Goal: Check status

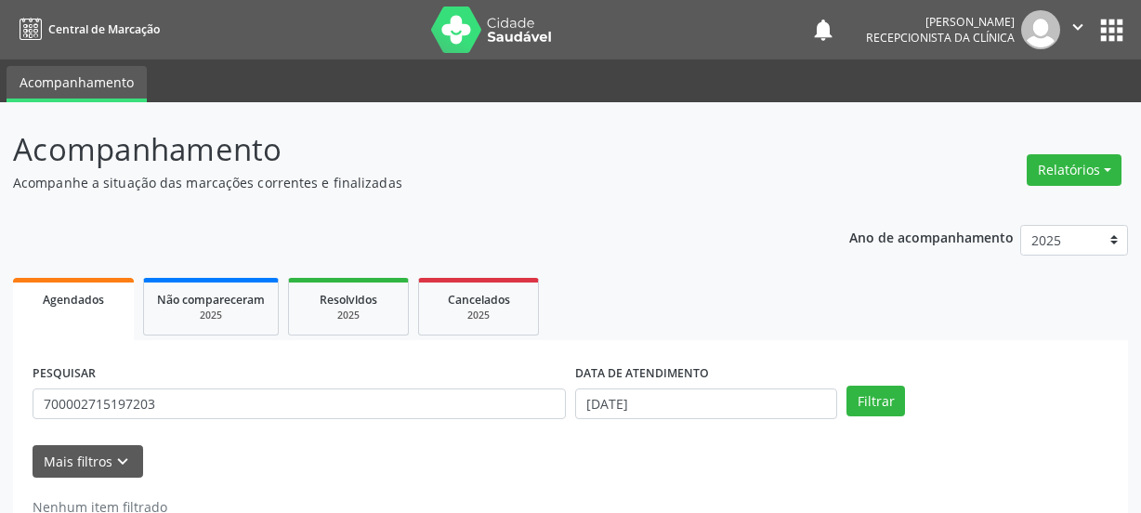
scroll to position [55, 0]
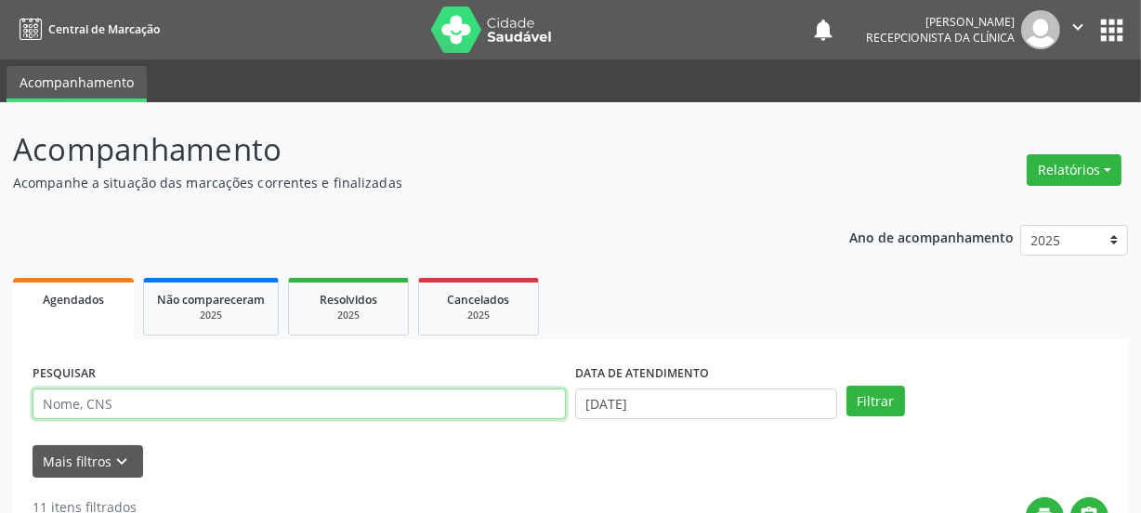
click at [161, 408] on input "text" at bounding box center [299, 404] width 533 height 32
type input "JUSCI"
click at [847, 386] on button "Filtrar" at bounding box center [876, 402] width 59 height 32
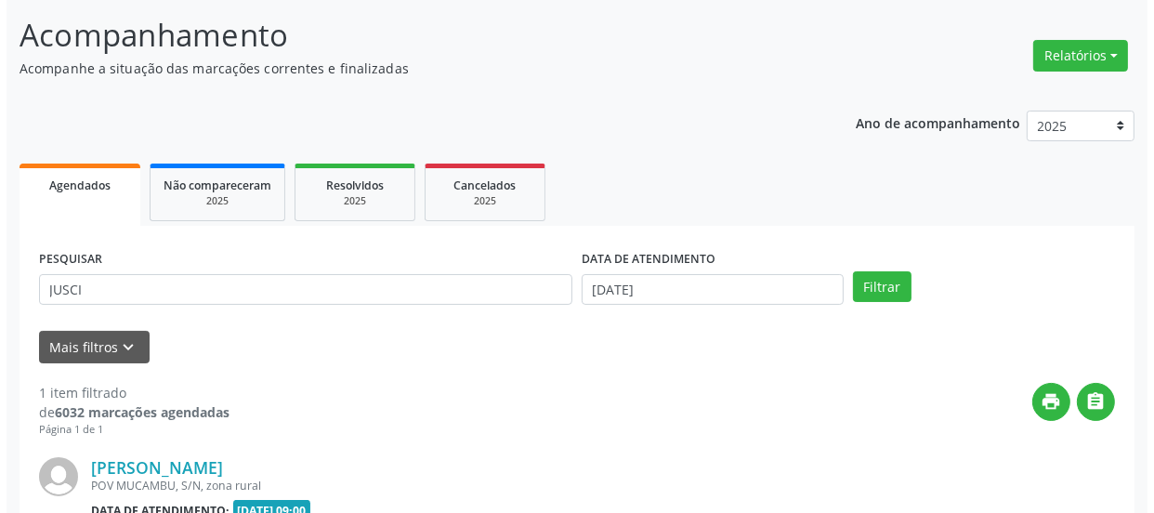
scroll to position [322, 0]
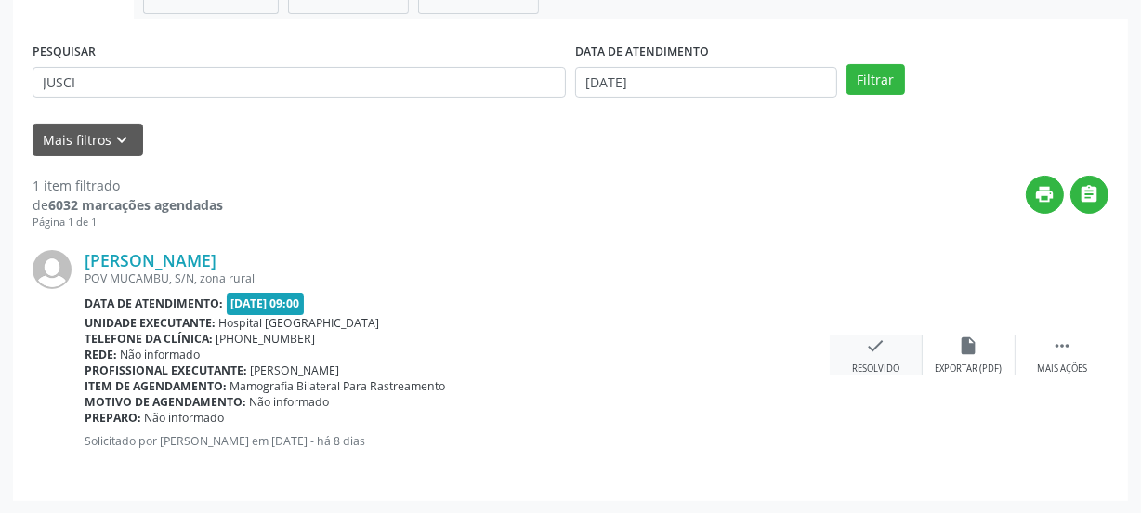
click at [897, 344] on div "check Resolvido" at bounding box center [876, 355] width 93 height 40
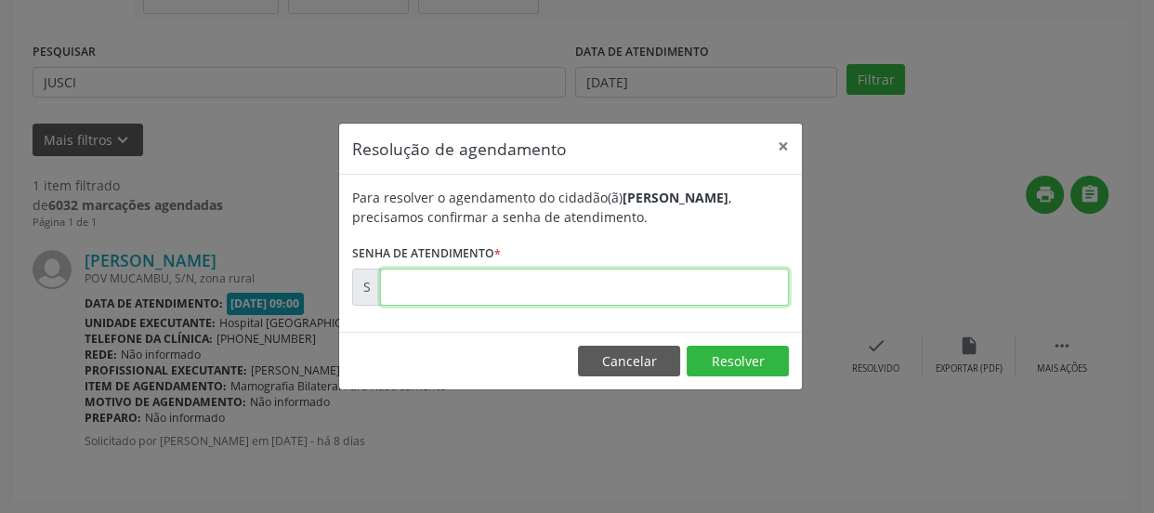
click at [617, 276] on input "text" at bounding box center [584, 287] width 409 height 37
type input "00178507"
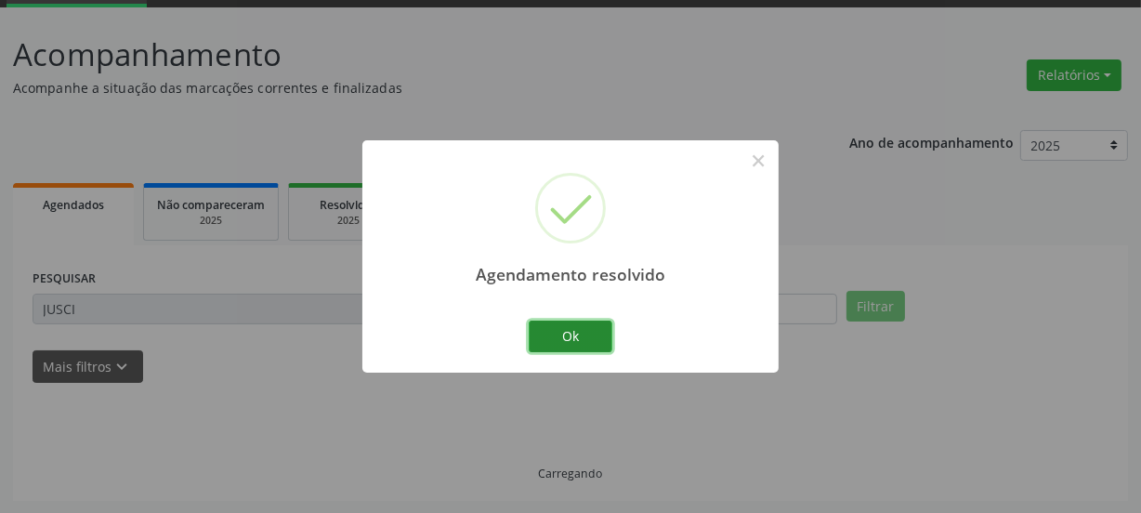
click at [559, 330] on button "Ok" at bounding box center [571, 337] width 84 height 32
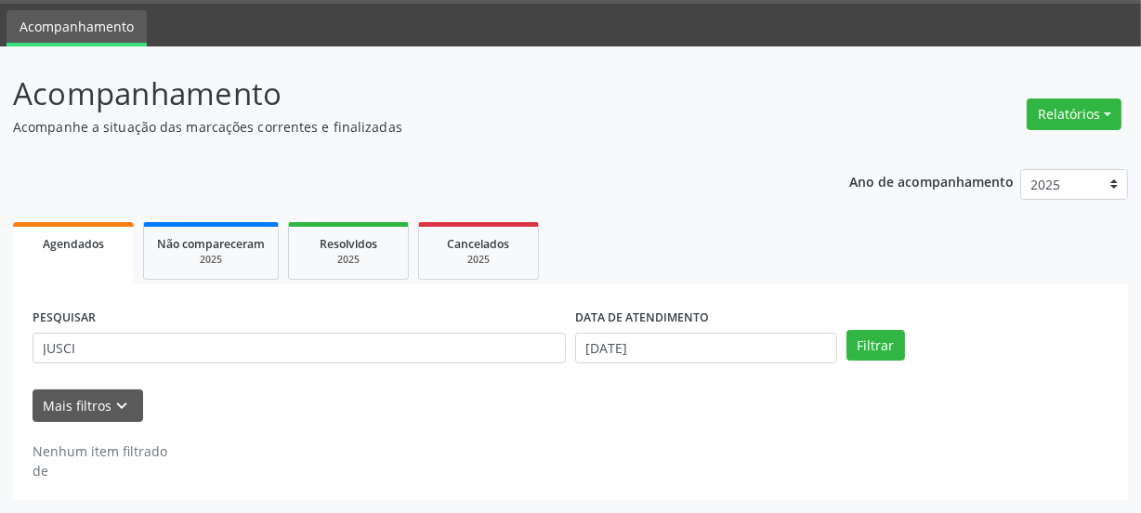
scroll to position [55, 0]
